Goal: Information Seeking & Learning: Learn about a topic

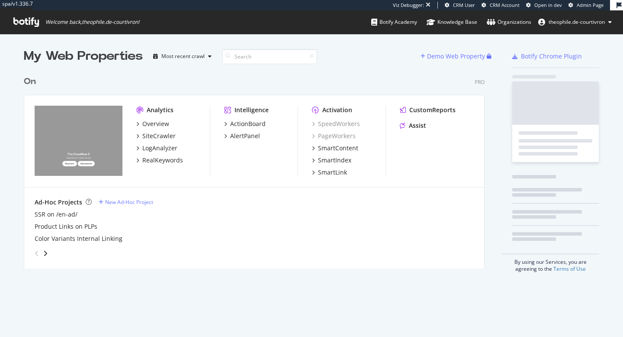
scroll to position [337, 623]
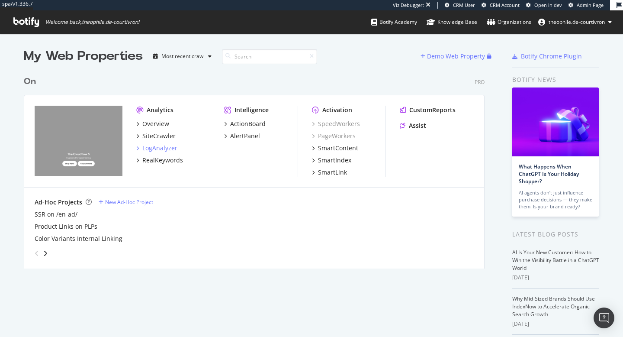
click at [153, 147] on div "LogAnalyzer" at bounding box center [159, 148] width 35 height 9
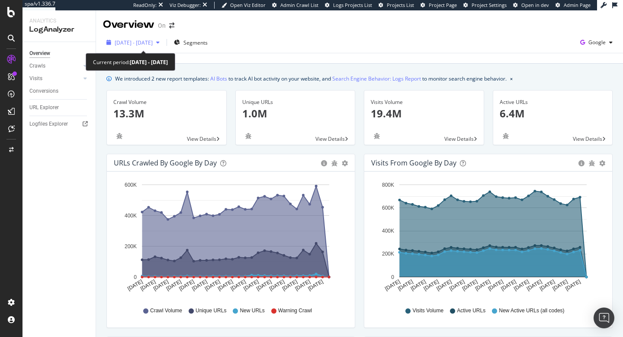
click at [160, 42] on icon "button" at bounding box center [157, 42] width 3 height 5
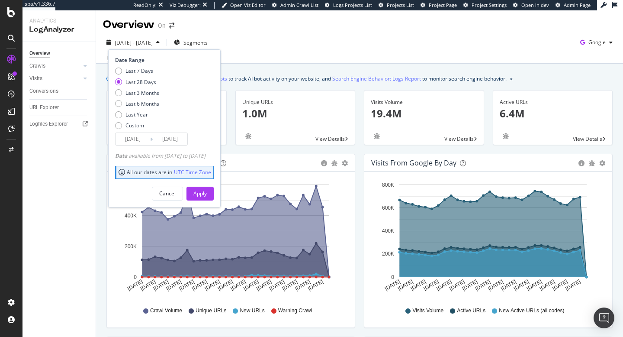
click at [160, 42] on icon "button" at bounding box center [157, 42] width 3 height 5
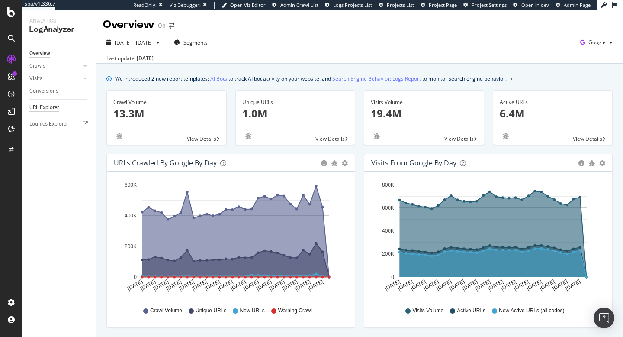
click at [42, 106] on div "URL Explorer" at bounding box center [43, 107] width 29 height 9
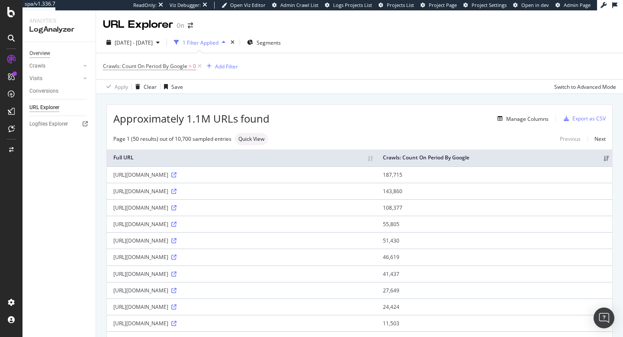
click at [40, 53] on div "Overview" at bounding box center [39, 53] width 21 height 9
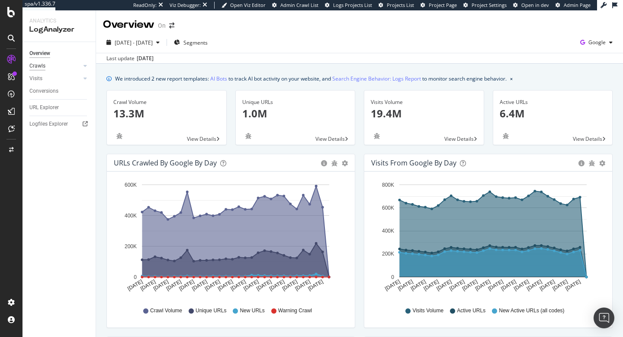
click at [38, 69] on div "Crawls" at bounding box center [37, 65] width 16 height 9
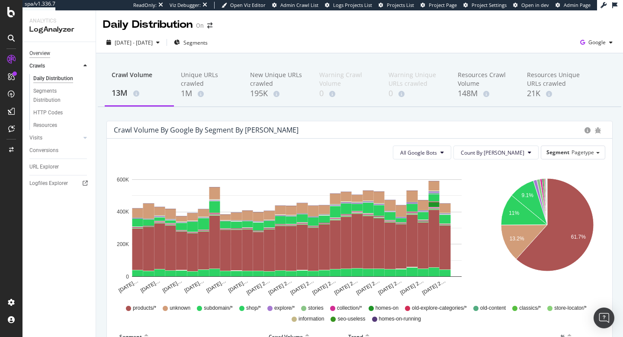
click at [38, 53] on div "Overview" at bounding box center [39, 53] width 21 height 9
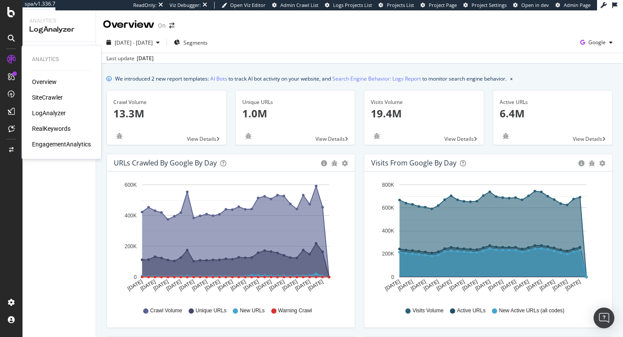
click at [50, 82] on div "Overview" at bounding box center [44, 81] width 25 height 9
